Goal: Information Seeking & Learning: Learn about a topic

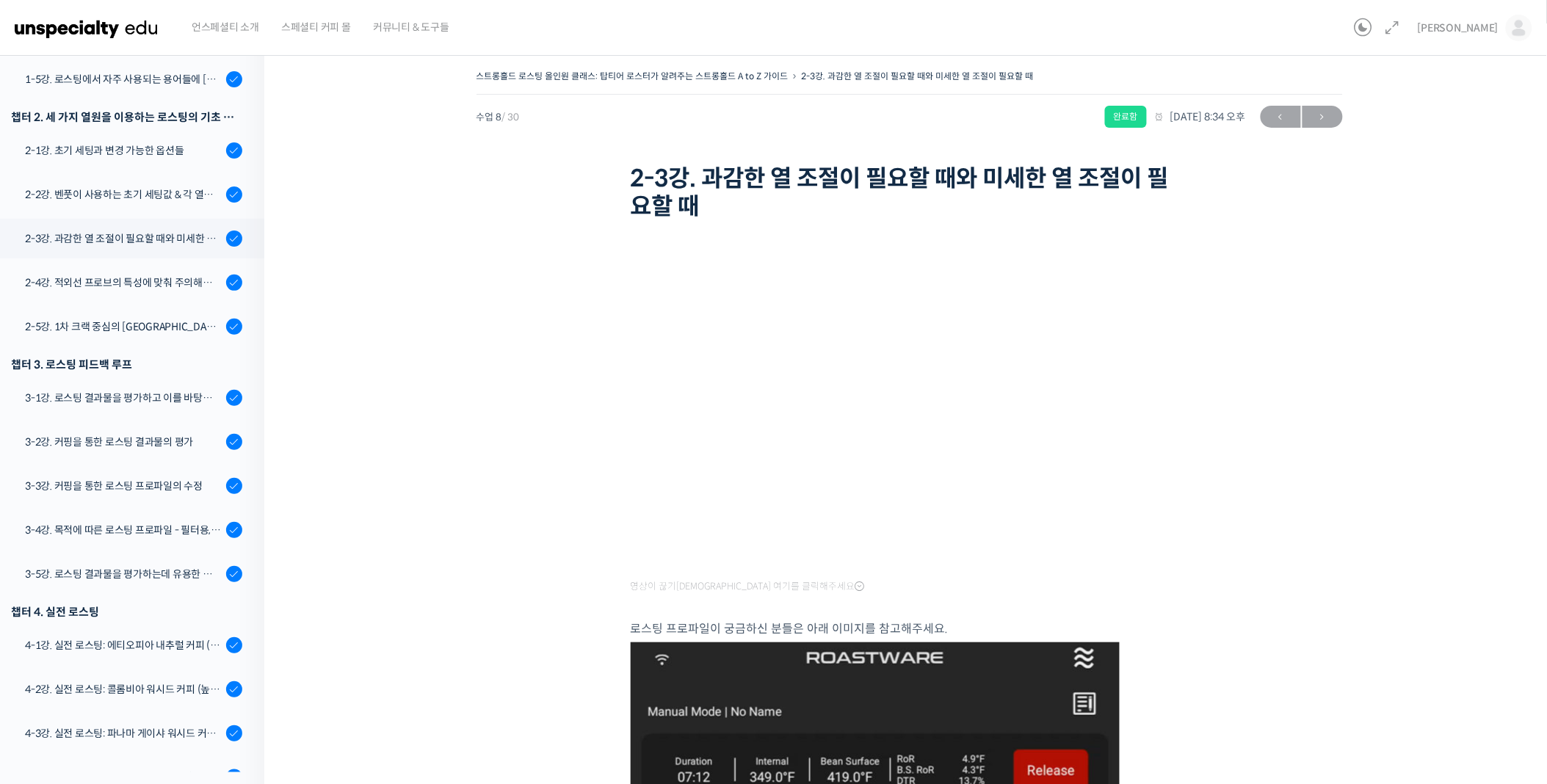
scroll to position [424, 0]
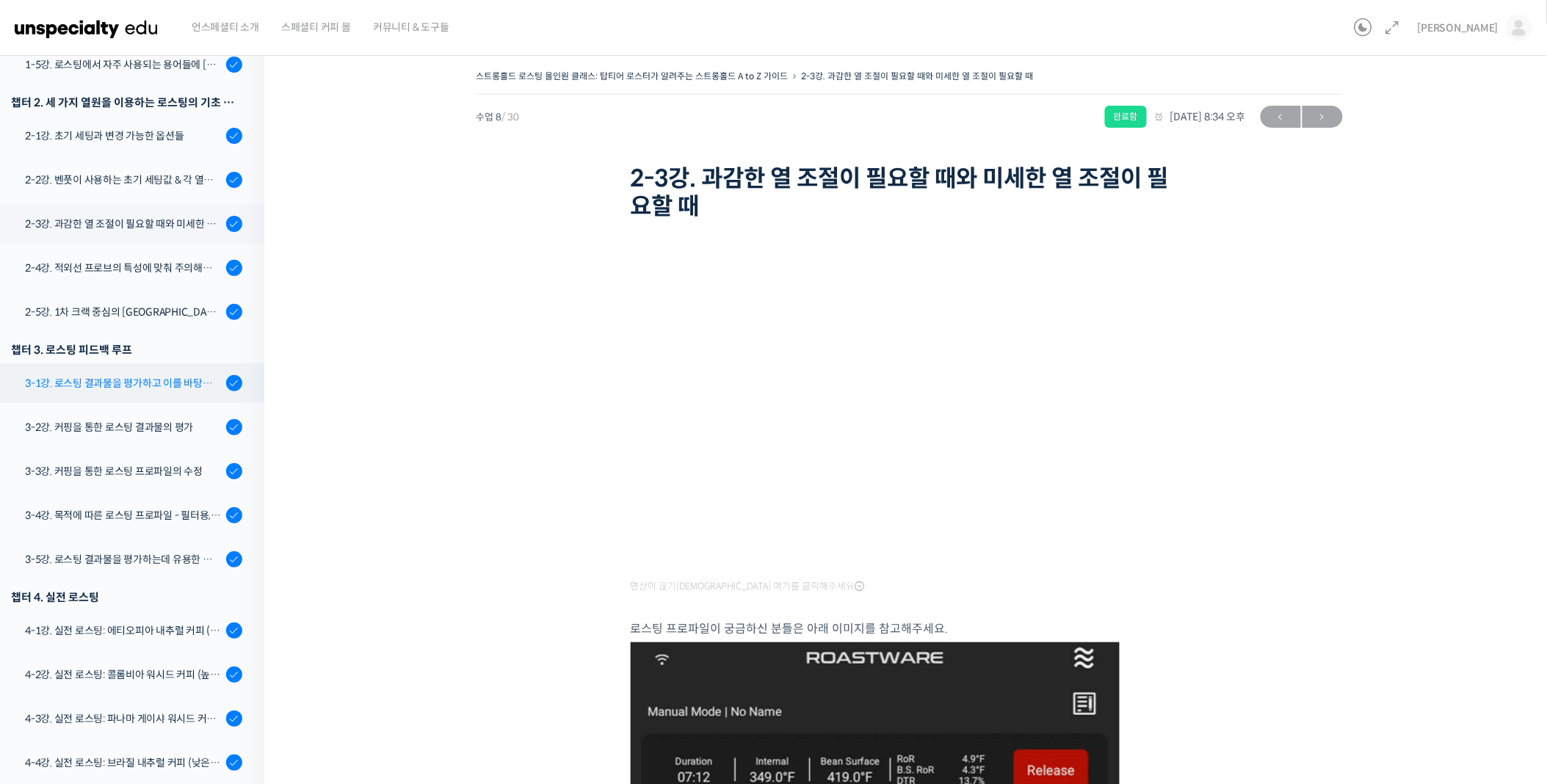
click at [114, 391] on link "3-1강. 로스팅 결과물을 평가하고 이를 바탕으로 프로파일을 설계하는 방법" at bounding box center [128, 383] width 272 height 40
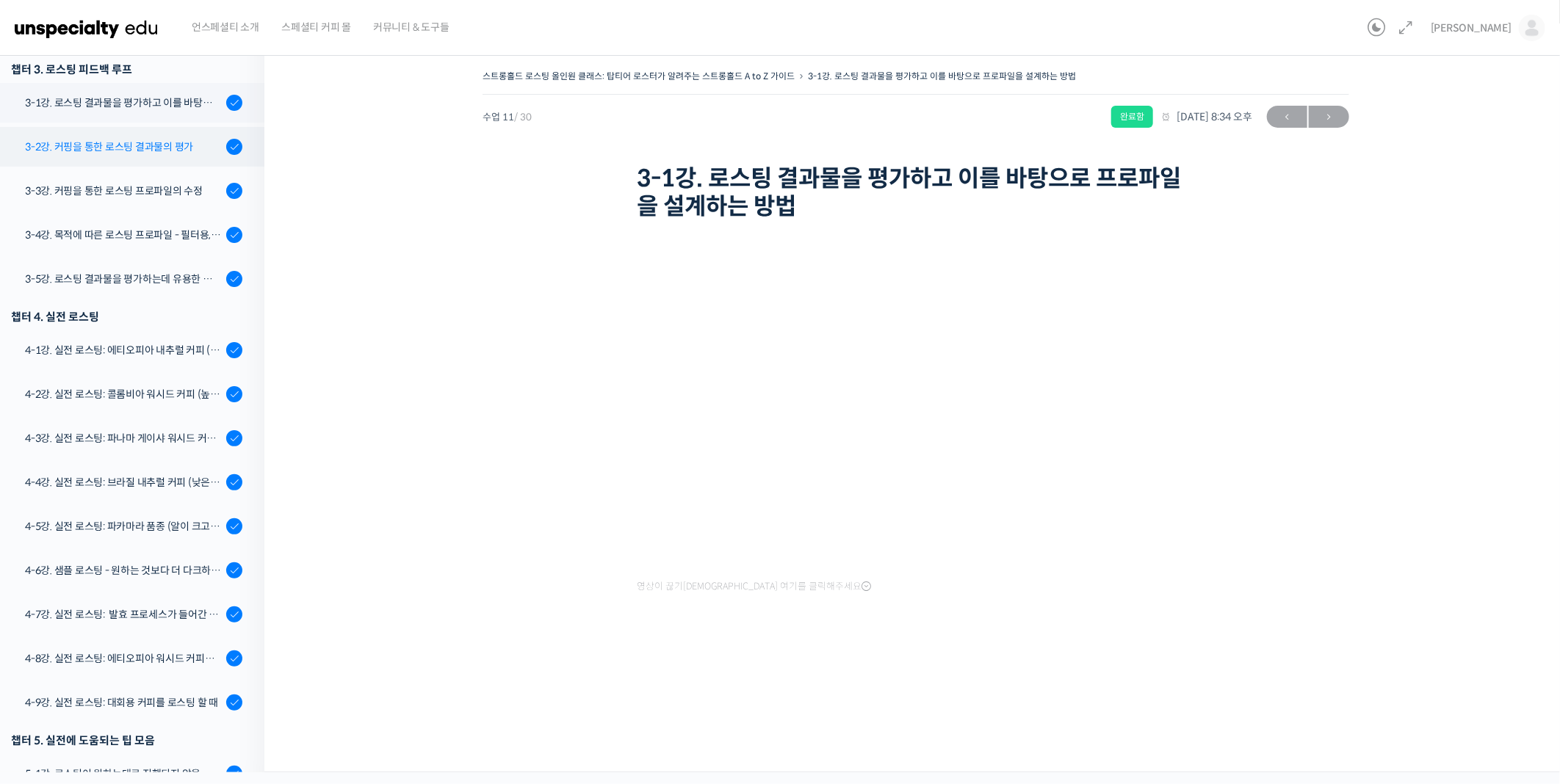
click at [163, 144] on div "3-2강. 커핑을 통한 로스팅 결과물의 평가" at bounding box center [124, 146] width 197 height 16
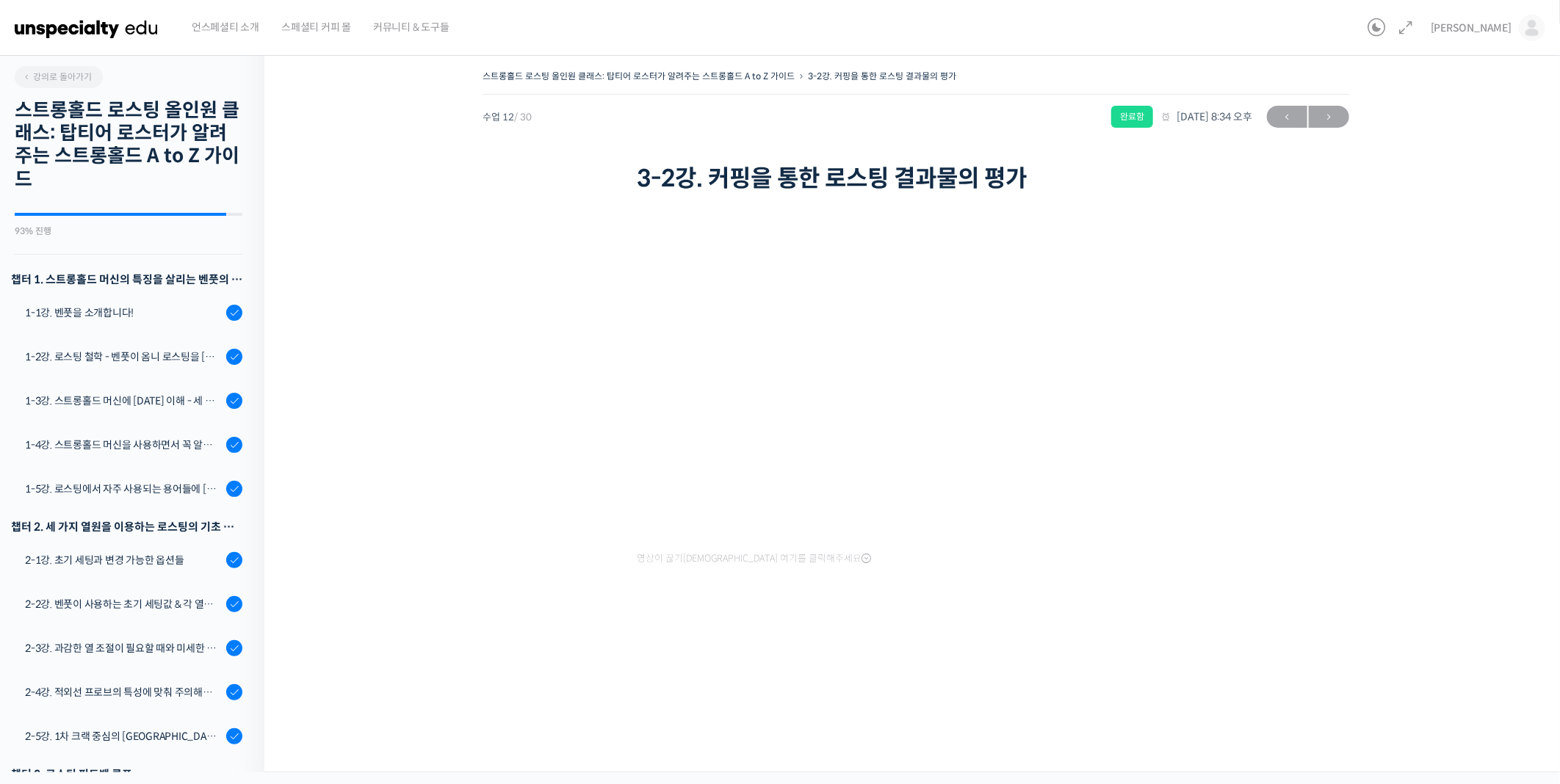
scroll to position [776, 0]
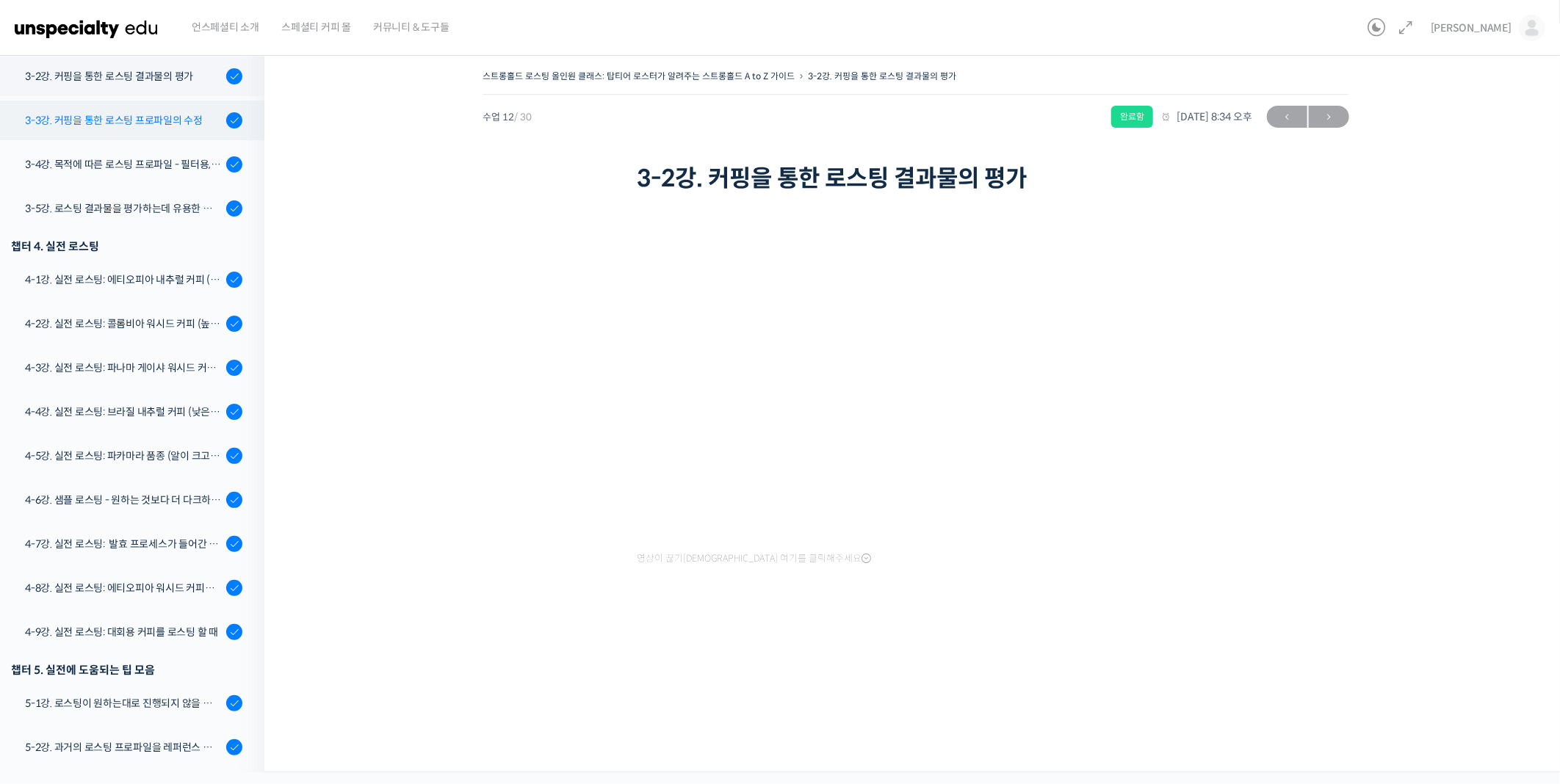
click at [121, 118] on div "3-3강. 커핑을 통한 로스팅 프로파일의 수정" at bounding box center [124, 120] width 197 height 16
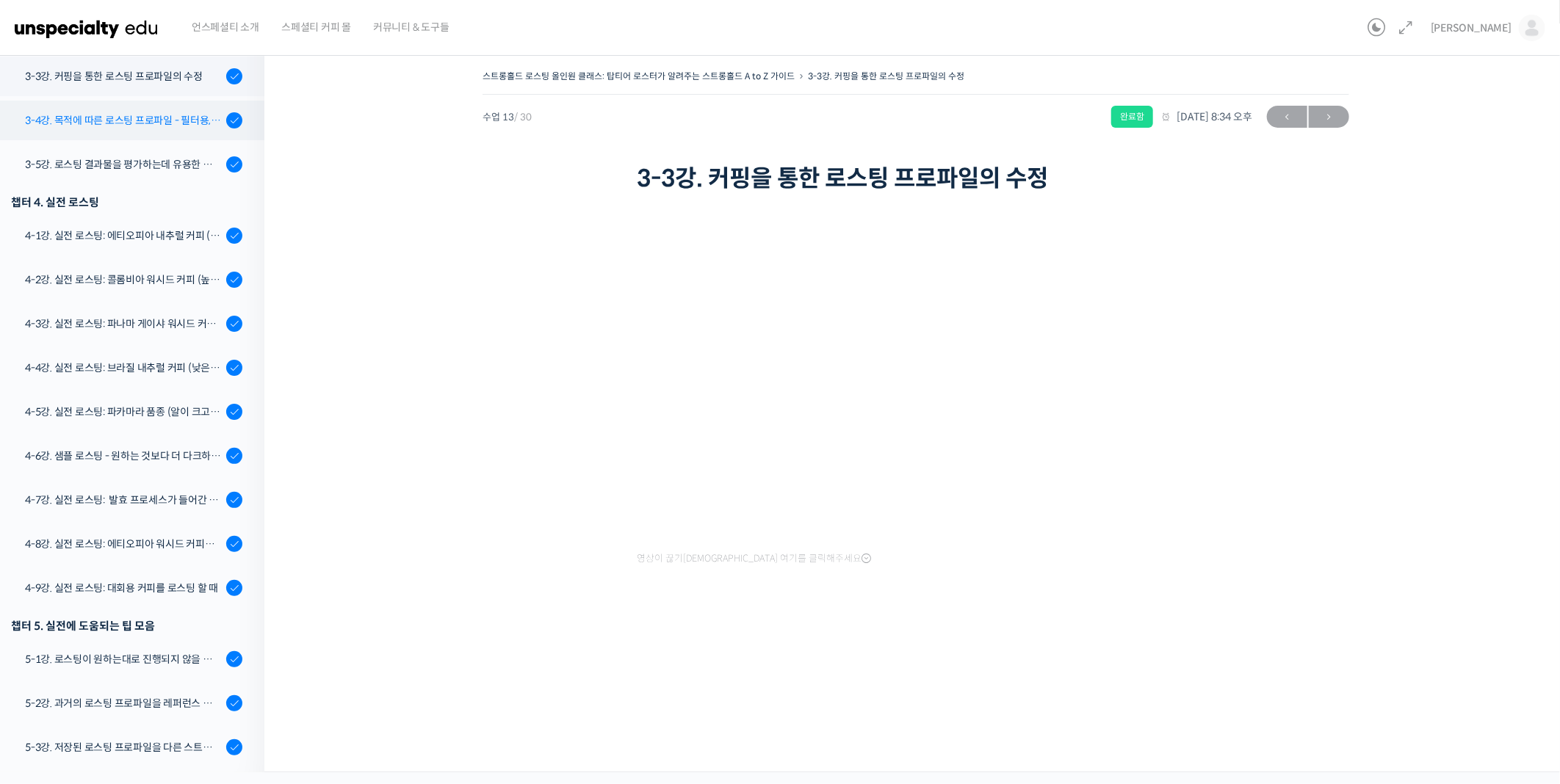
click at [117, 124] on div "3-4강. 목적에 따른 로스팅 프로파일 - 필터용, 에스프레소용" at bounding box center [124, 120] width 197 height 16
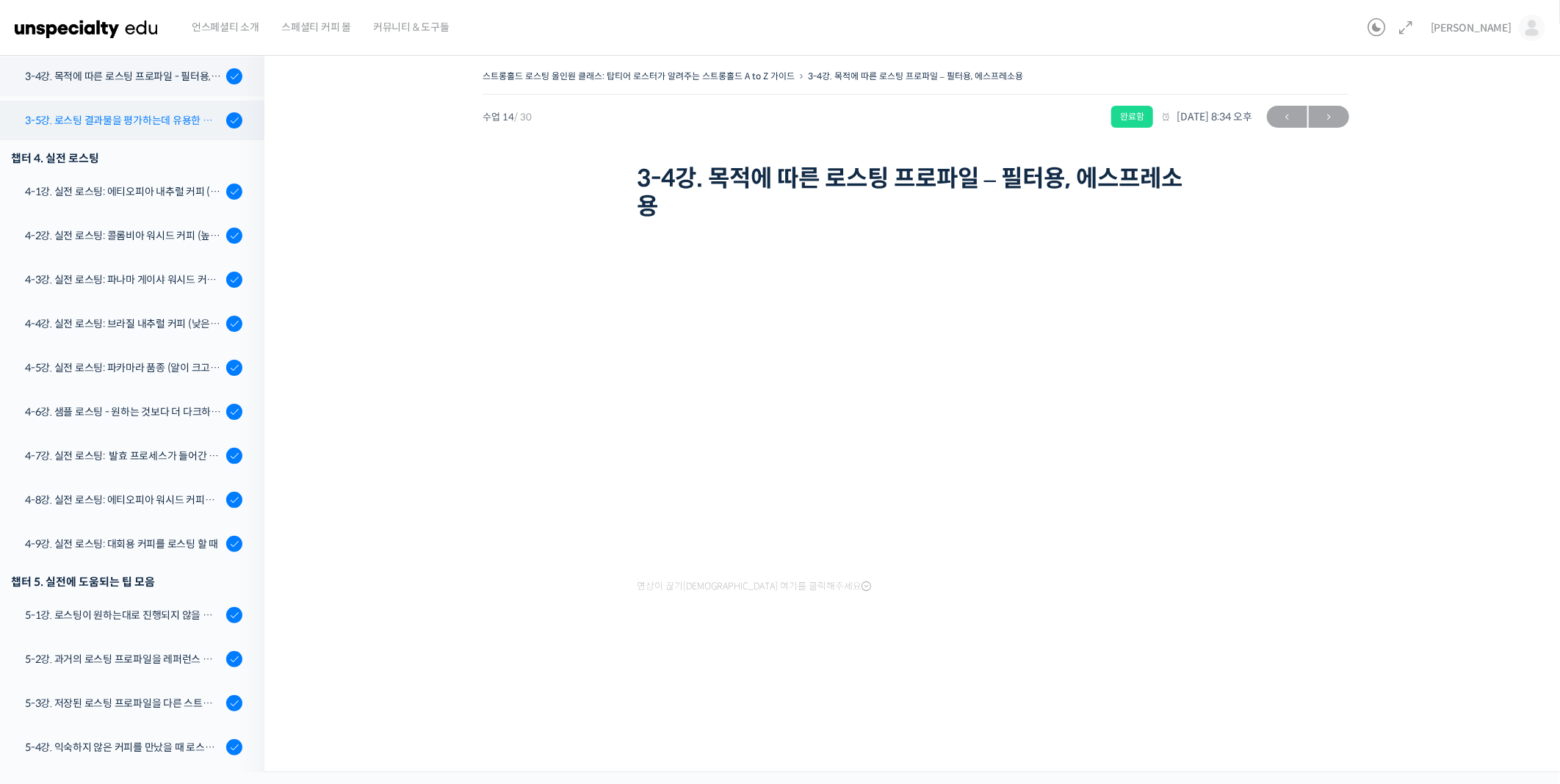
click at [103, 114] on div "3-5강. 로스팅 결과물을 평가하는데 유용한 팁들 - 연수를 활용한 커핑, 커핑용 분쇄도 찾기, 로스트 레벨에 따른 QC 등" at bounding box center [124, 120] width 197 height 16
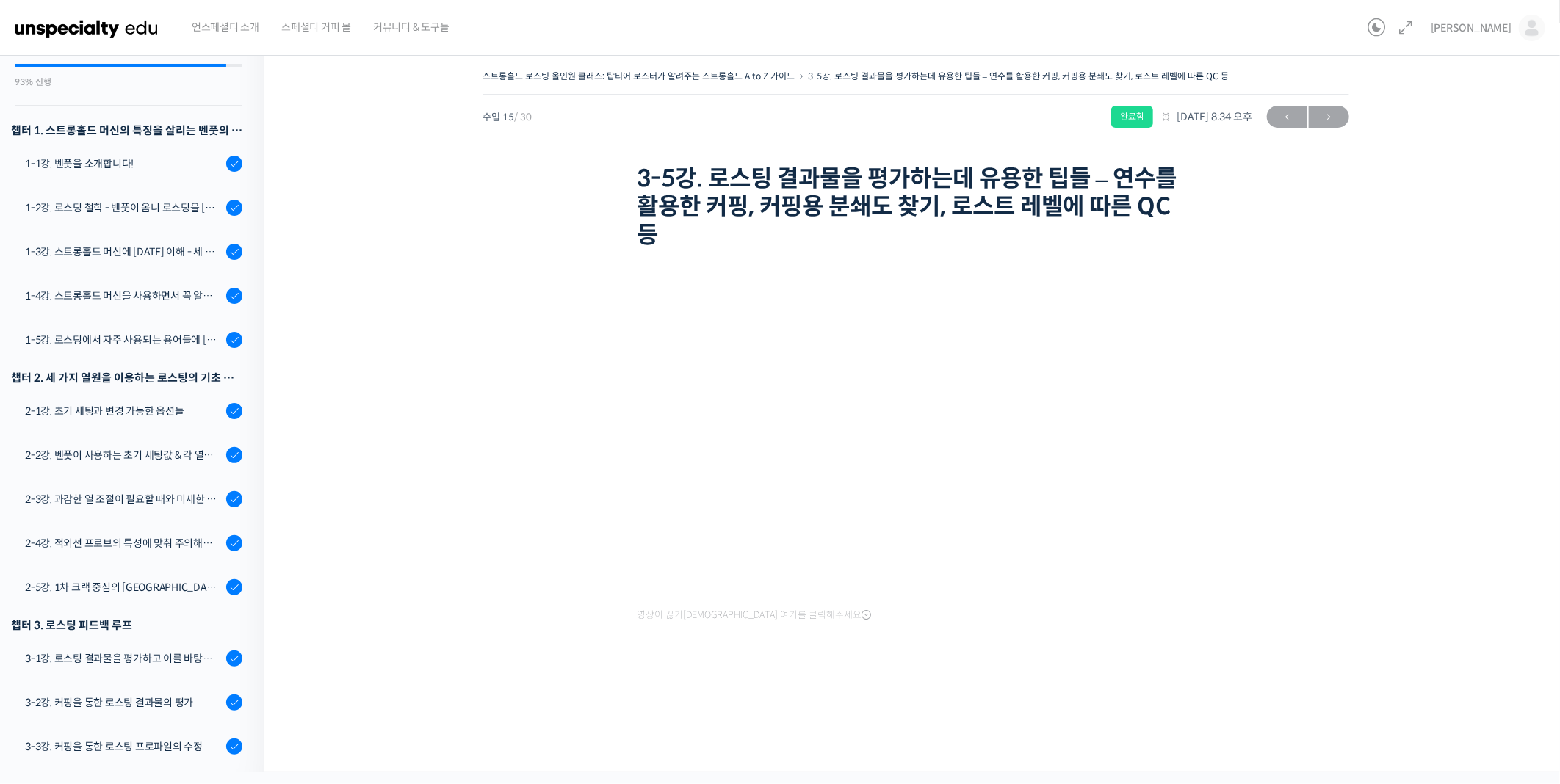
scroll to position [147, 0]
